Goal: Find specific page/section: Find specific page/section

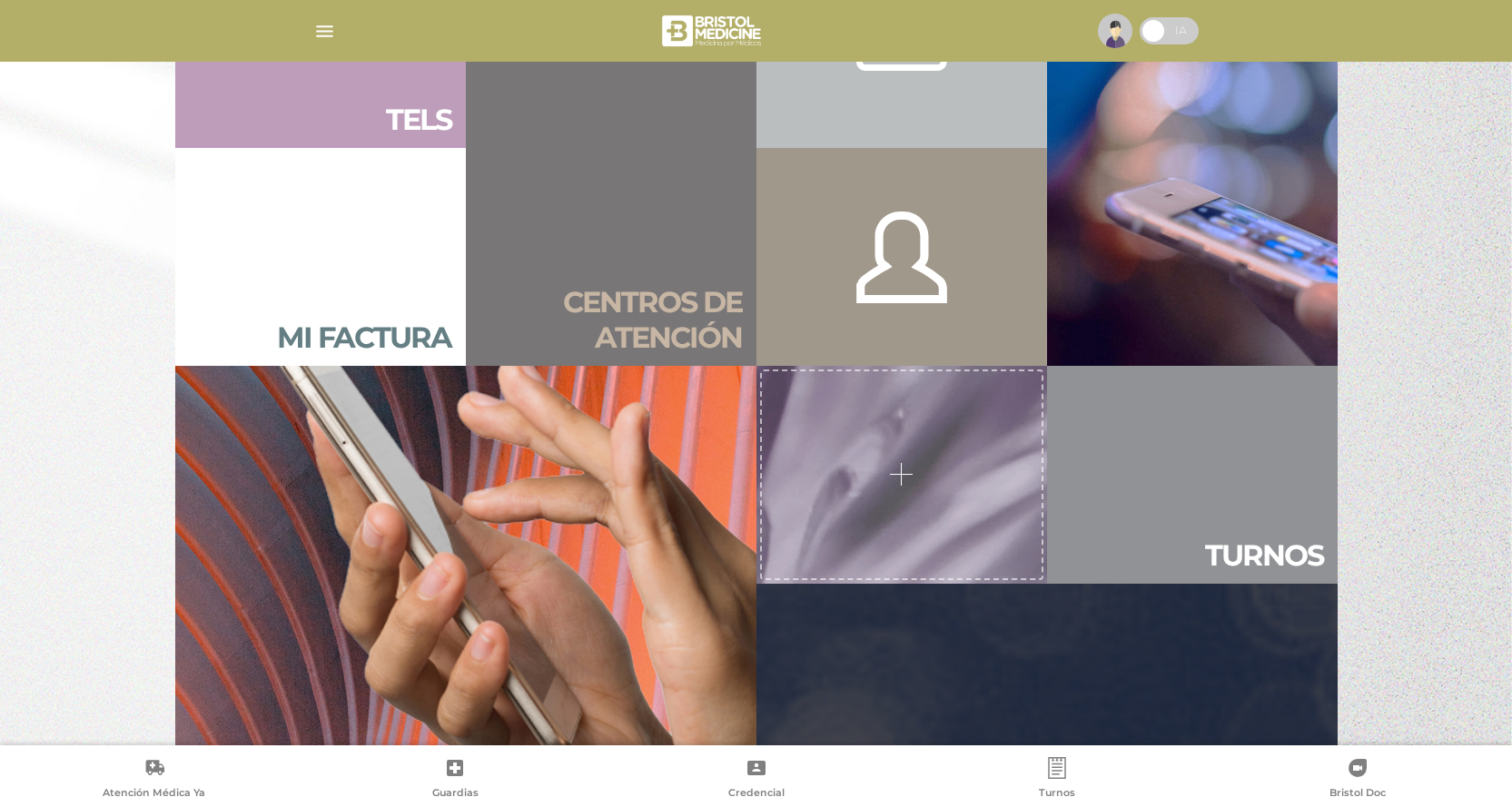
scroll to position [1108, 0]
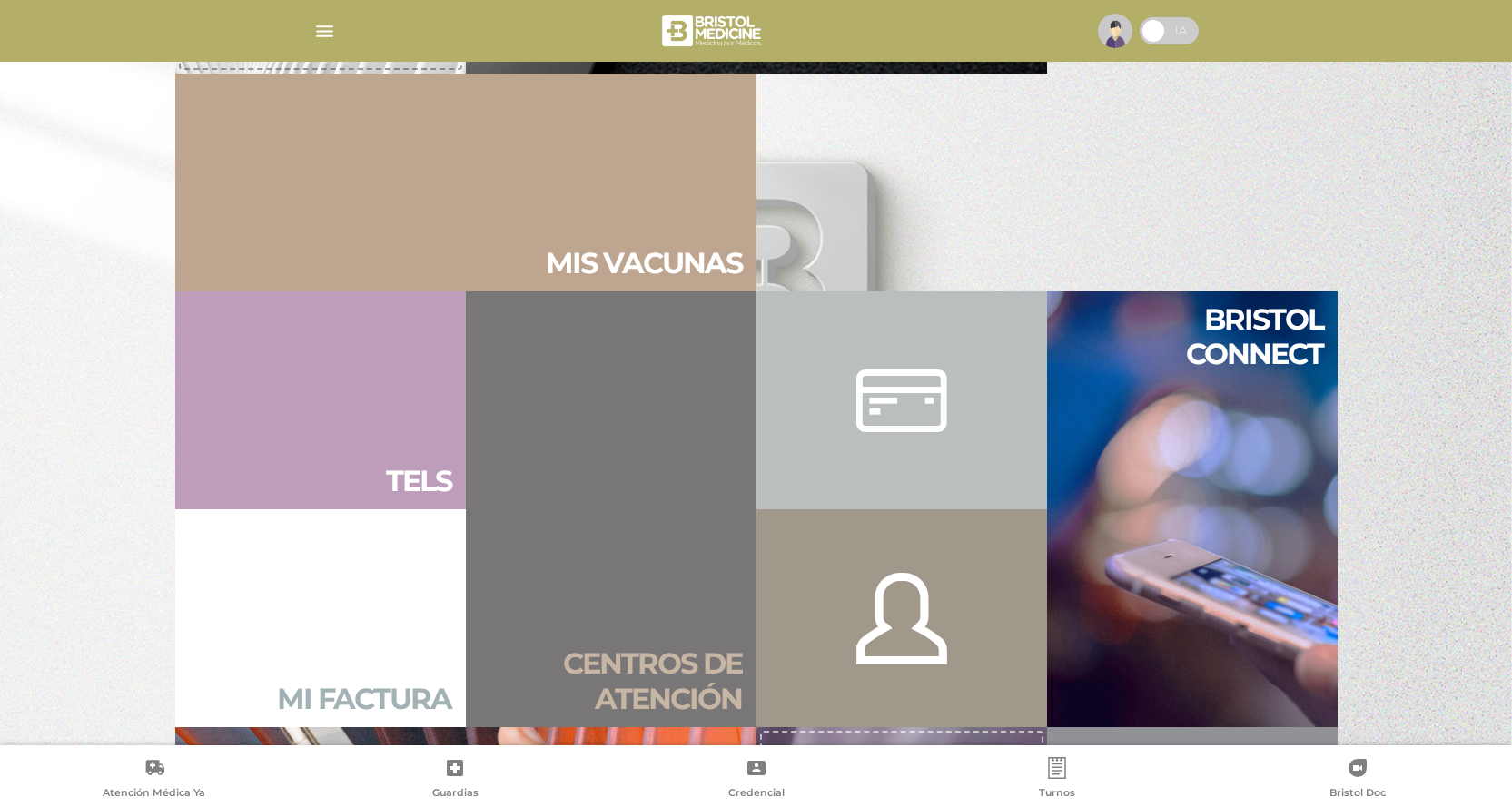
click at [338, 611] on link "Mi factura" at bounding box center [321, 619] width 291 height 218
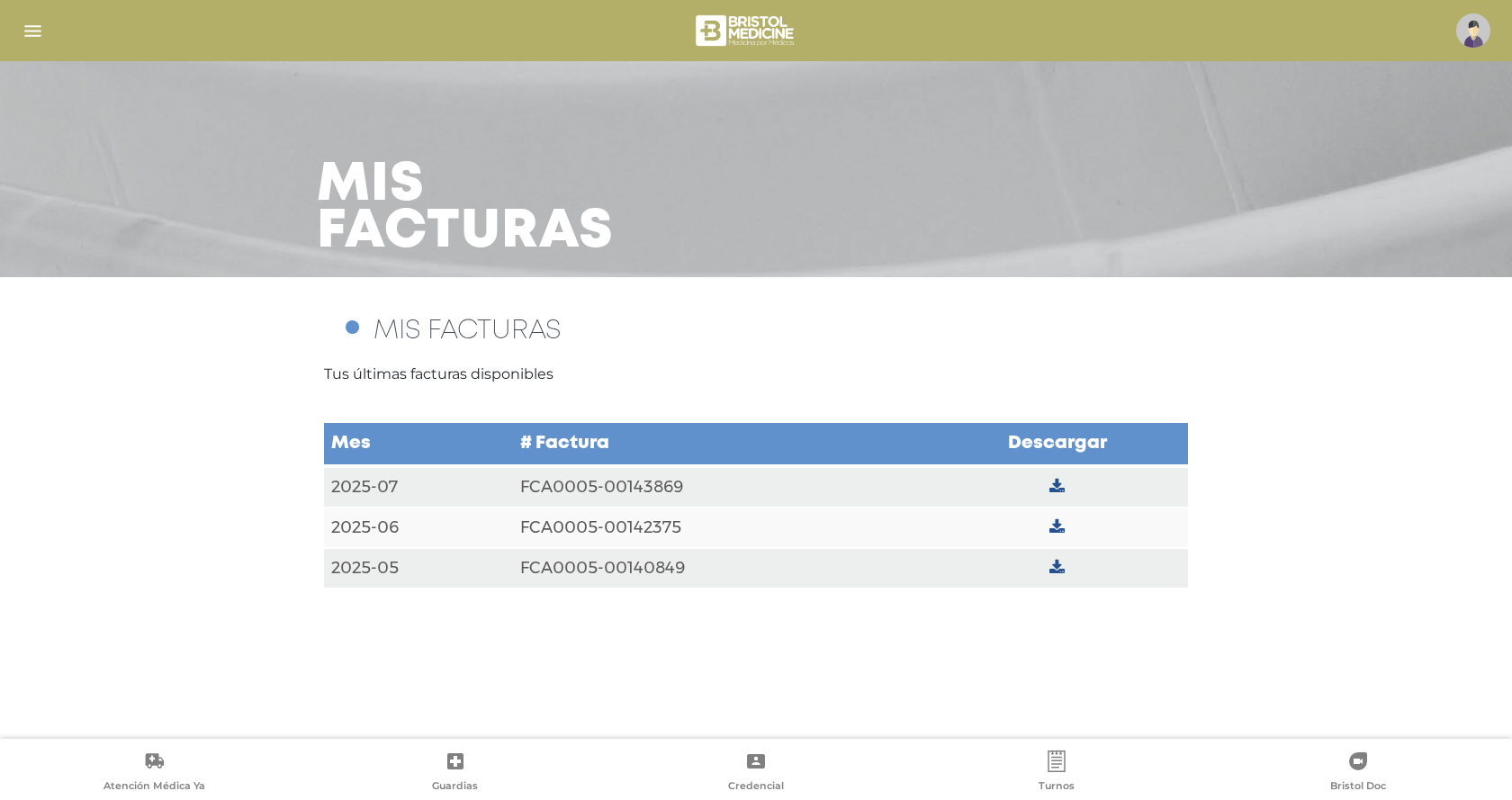
click at [37, 27] on img "button" at bounding box center [32, 31] width 23 height 23
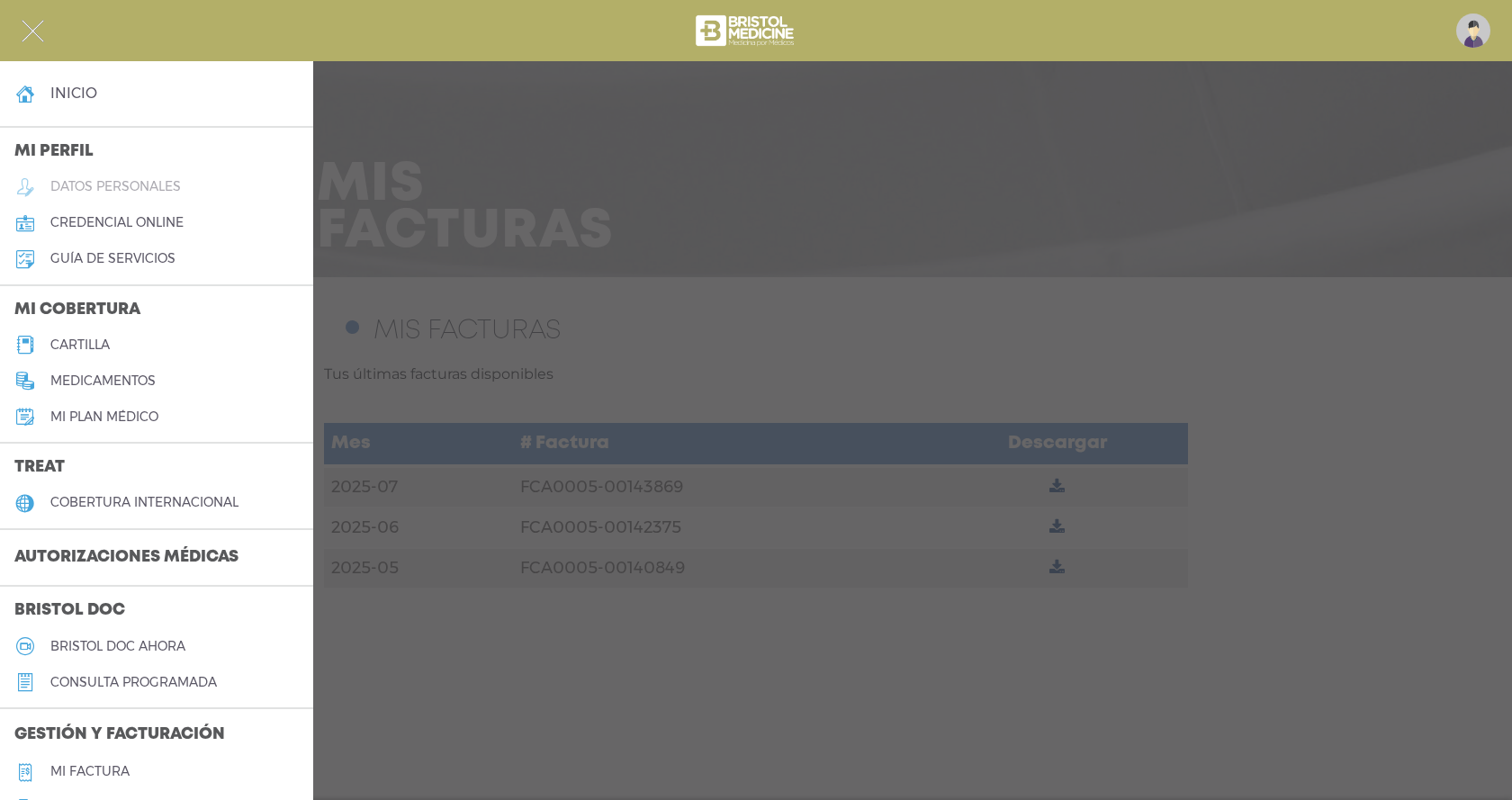
click at [114, 184] on h5 "datos personales" at bounding box center [115, 186] width 131 height 15
